Goal: Check status: Check status

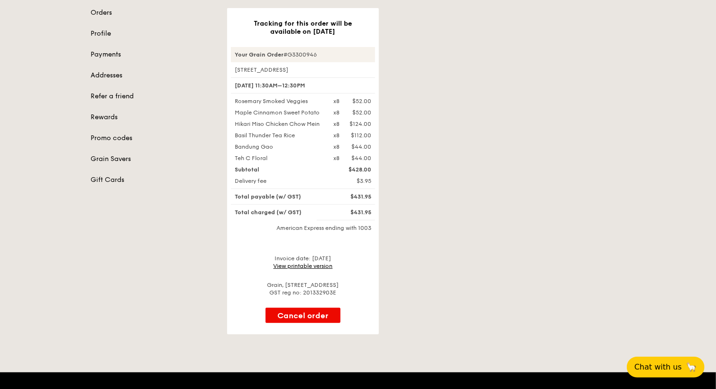
scroll to position [47, 0]
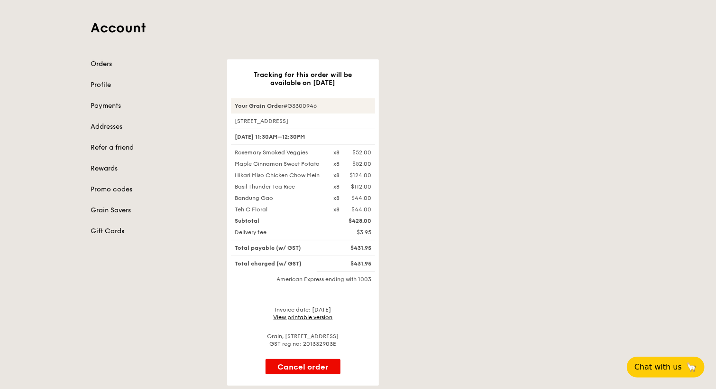
click at [102, 66] on link "Orders" at bounding box center [153, 63] width 125 height 9
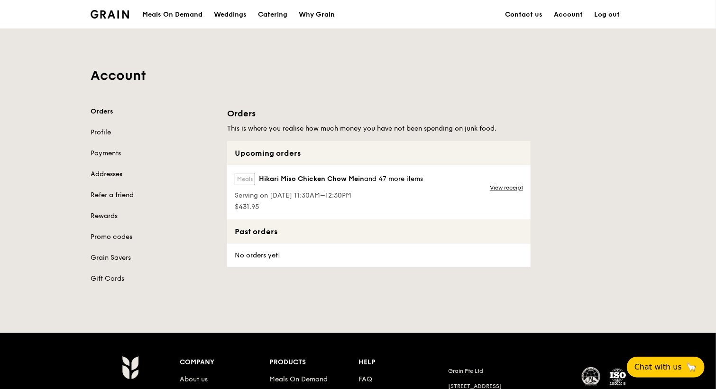
click at [321, 187] on div "Meals Hikari Miso Chicken Chow Mein and 47 more items" at bounding box center [329, 181] width 188 height 16
click at [306, 176] on span "Hikari Miso Chicken Chow Mein" at bounding box center [311, 178] width 105 height 9
click at [262, 141] on div "Upcoming orders" at bounding box center [379, 153] width 304 height 24
click at [255, 173] on div "Meals Hikari Miso Chicken Chow Mein and 47 more items" at bounding box center [329, 181] width 188 height 16
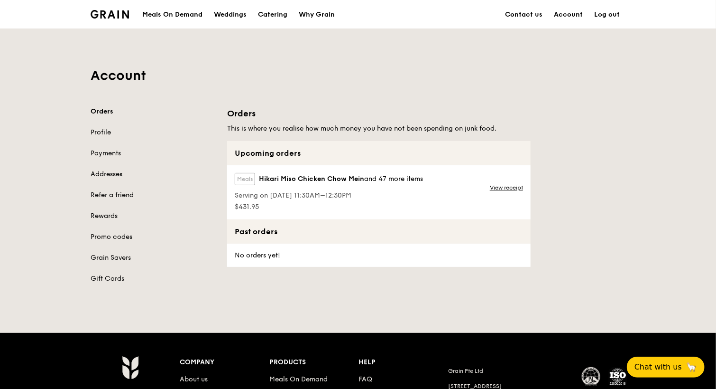
click at [308, 181] on span "Hikari Miso Chicken Chow Mein" at bounding box center [311, 178] width 105 height 9
